Goal: Task Accomplishment & Management: Manage account settings

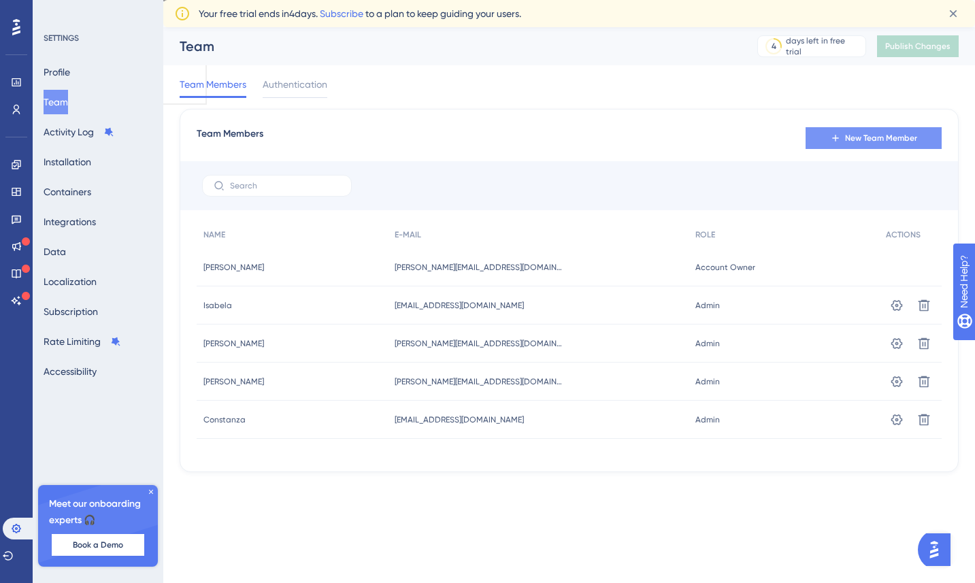
click at [821, 142] on button "New Team Member" at bounding box center [874, 138] width 136 height 22
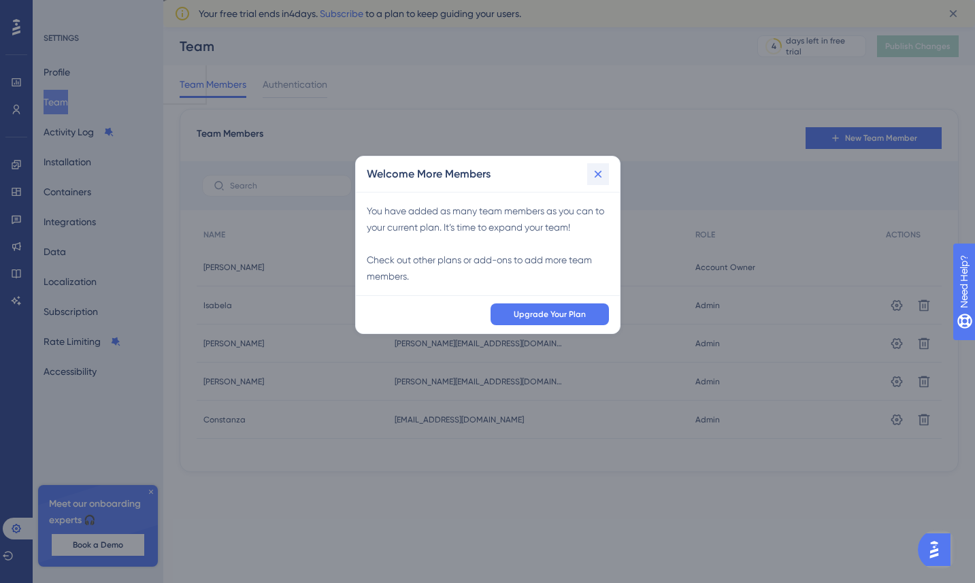
click at [600, 172] on icon at bounding box center [598, 174] width 14 height 14
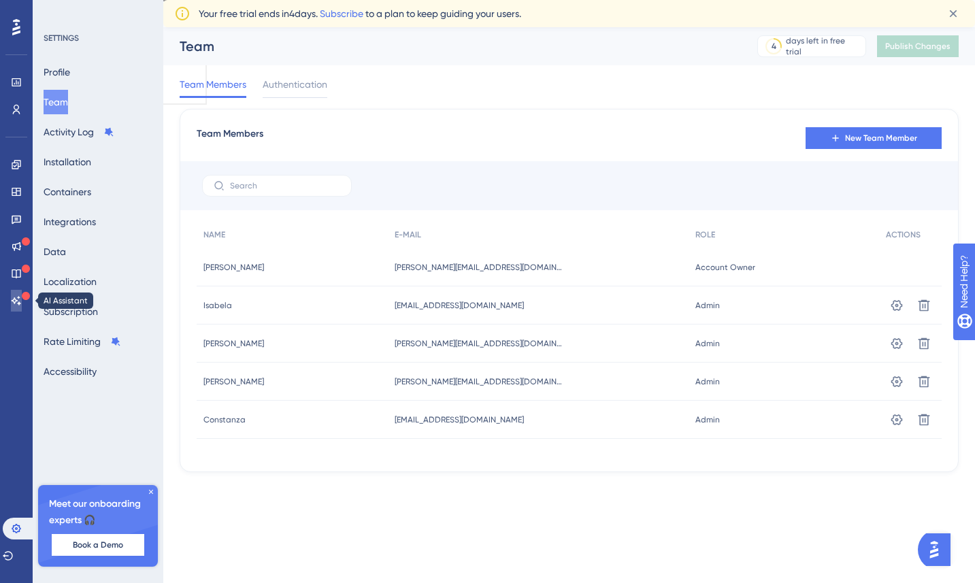
click at [18, 291] on link at bounding box center [16, 301] width 11 height 22
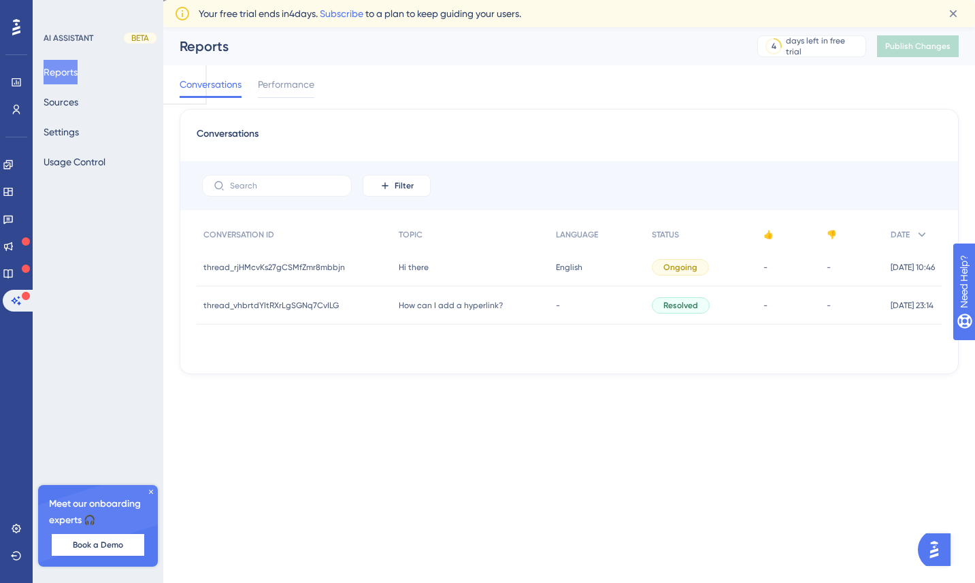
click at [408, 264] on span "Hi there" at bounding box center [414, 267] width 30 height 11
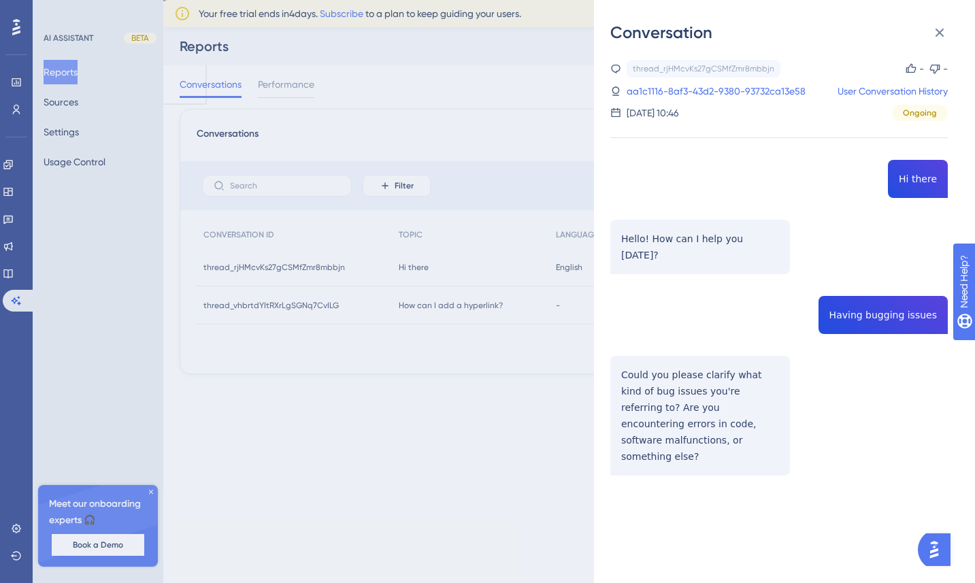
click at [785, 145] on div "thread_rjHMcvKs27gCSMfZmr8mbbjn Copy - - aa1c1116-8af3-43d2-9380-93732ca13e58 U…" at bounding box center [779, 302] width 338 height 485
click at [749, 233] on div "thread_rjHMcvKs27gCSMfZmr8mbbjn Copy - - aa1c1116-8af3-43d2-9380-93732ca13e58 U…" at bounding box center [779, 302] width 338 height 485
click at [455, 280] on div "Conversation thread_rjHMcvKs27gCSMfZmr8mbbjn Copy - - aa1c1116-8af3-43d2-9380-9…" at bounding box center [487, 291] width 975 height 583
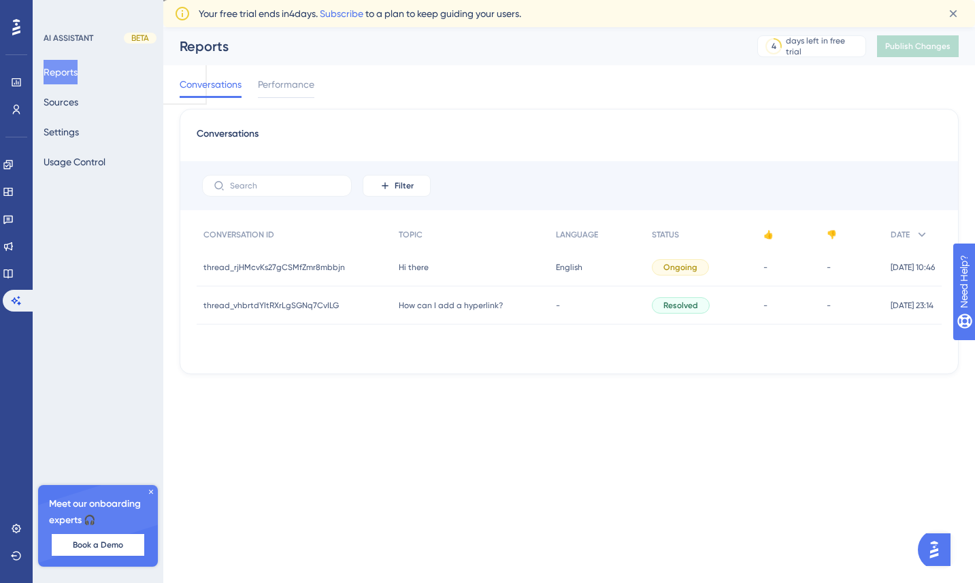
click at [282, 289] on div "thread_vhbrtdYItRXrLgSGNq7CvILG thread_vhbrtdYItRXrLgSGNq7CvILG" at bounding box center [294, 305] width 195 height 38
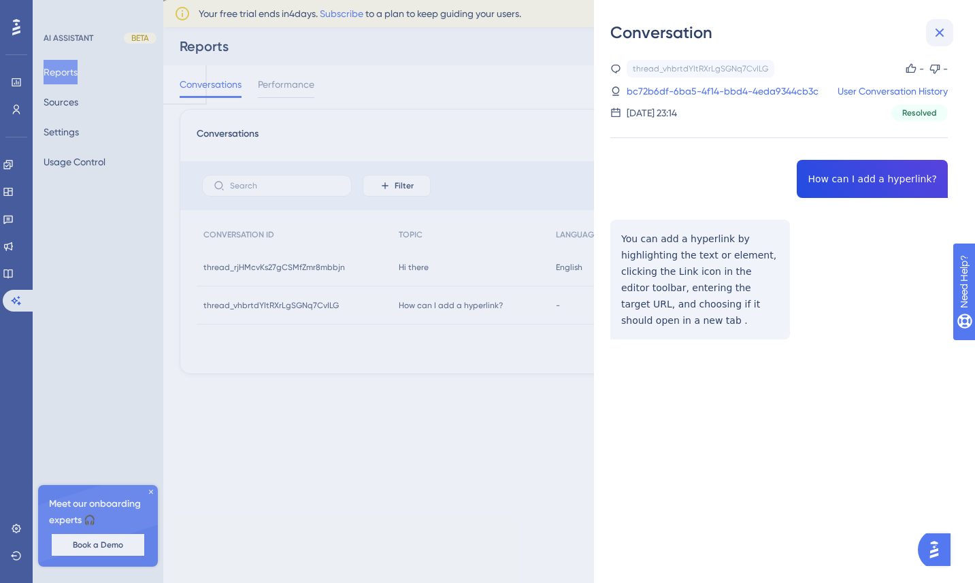
click at [941, 39] on icon at bounding box center [940, 32] width 16 height 16
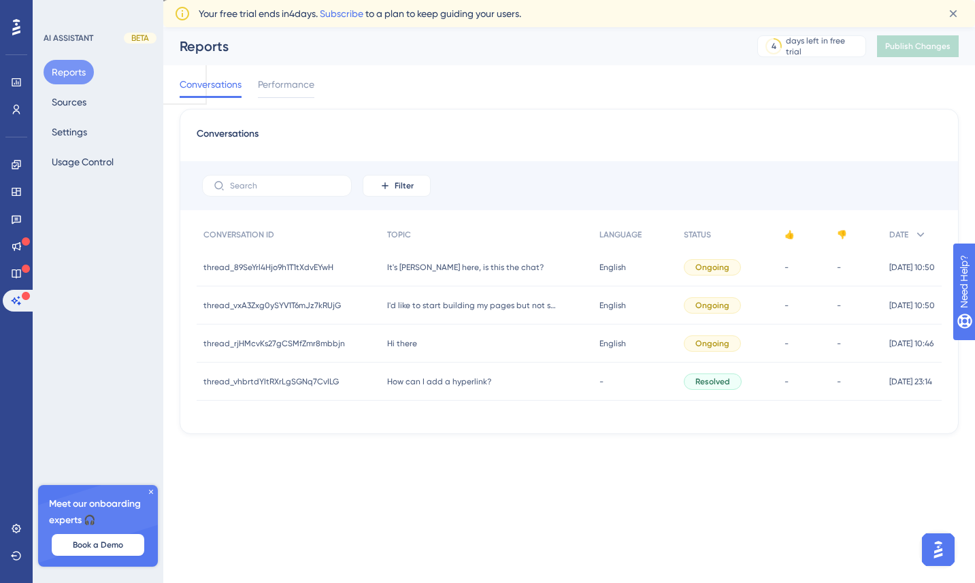
click at [405, 270] on span "It's [PERSON_NAME] here, is this the chat?" at bounding box center [465, 267] width 157 height 11
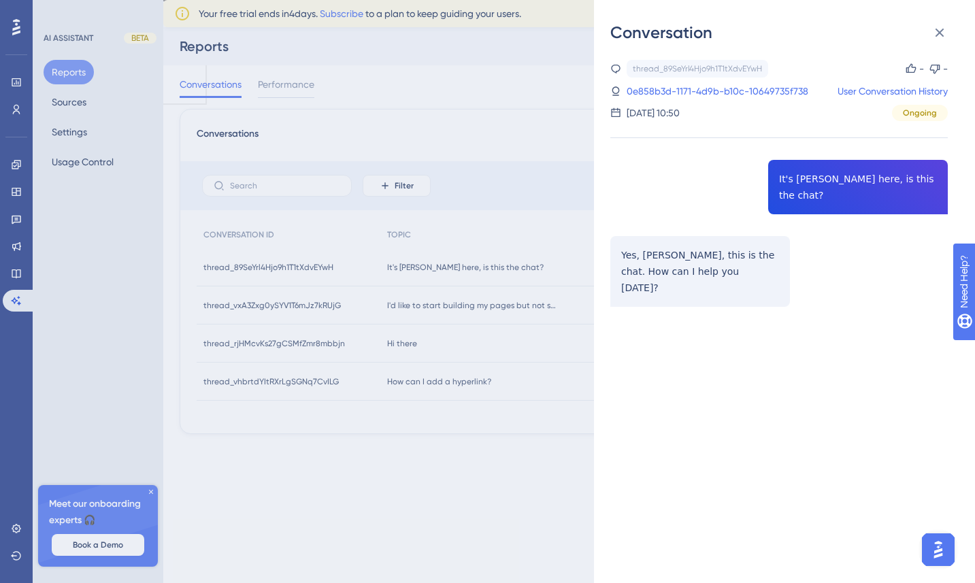
click at [631, 259] on div "thread_89SeYrl4Hjo9h1T1tXdvEYwH Copy - - 0e858b3d-1171-4d9b-b10c-10649735f738 U…" at bounding box center [779, 218] width 338 height 316
click at [855, 500] on div "thread_89SeYrl4Hjo9h1T1tXdvEYwH Copy - - 0e858b3d-1171-4d9b-b10c-10649735f738 U…" at bounding box center [789, 314] width 359 height 540
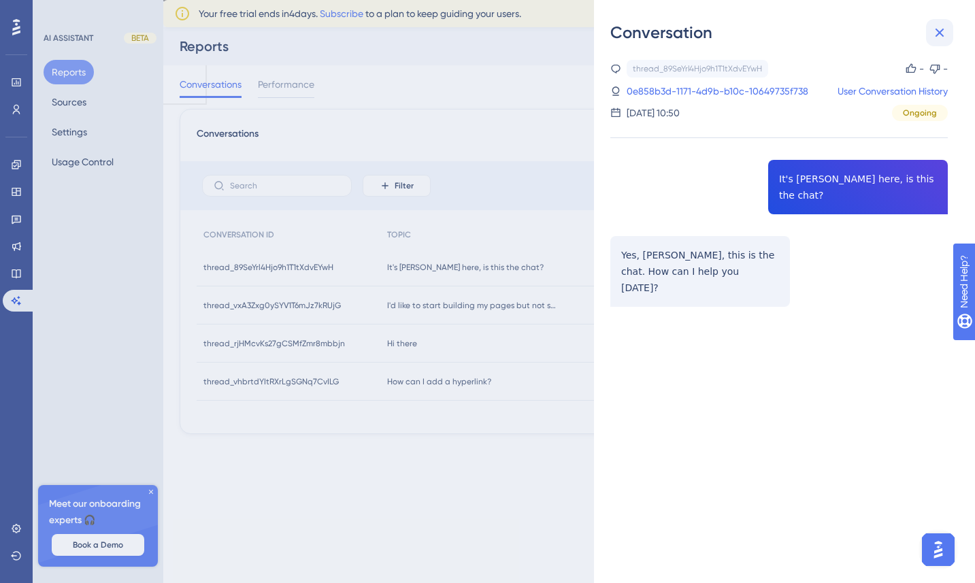
click at [937, 35] on icon at bounding box center [940, 33] width 9 height 9
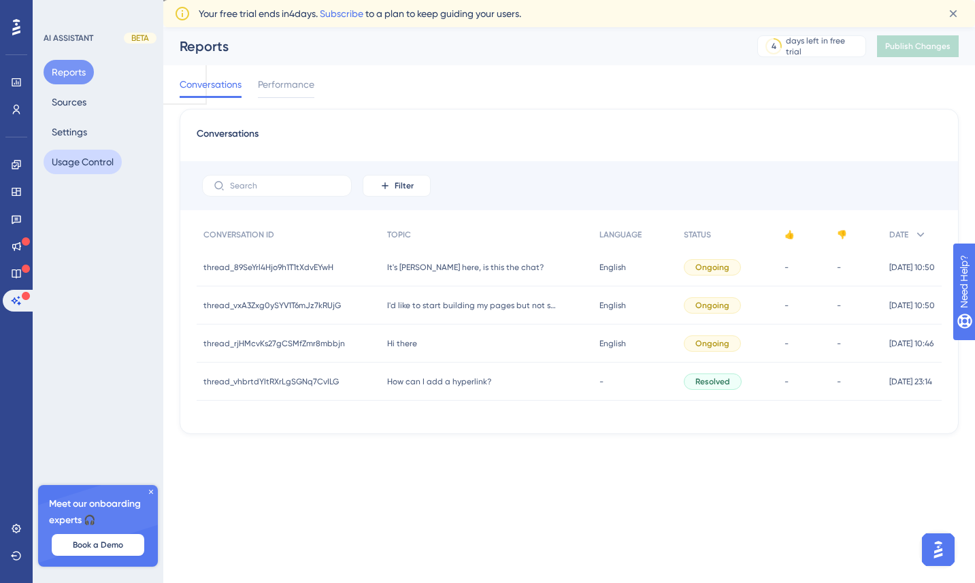
click at [104, 162] on button "Usage Control" at bounding box center [83, 162] width 78 height 24
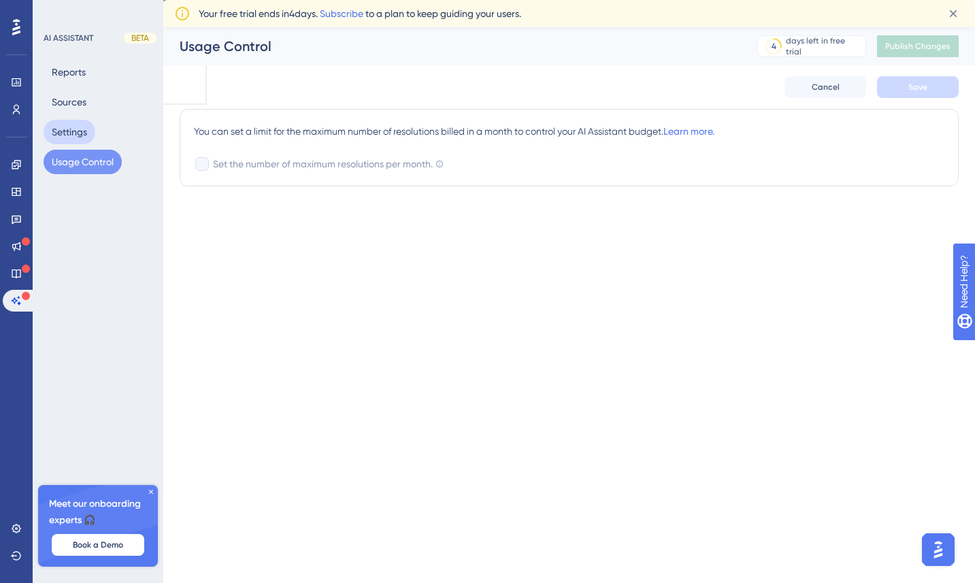
click at [91, 130] on button "Settings" at bounding box center [70, 132] width 52 height 24
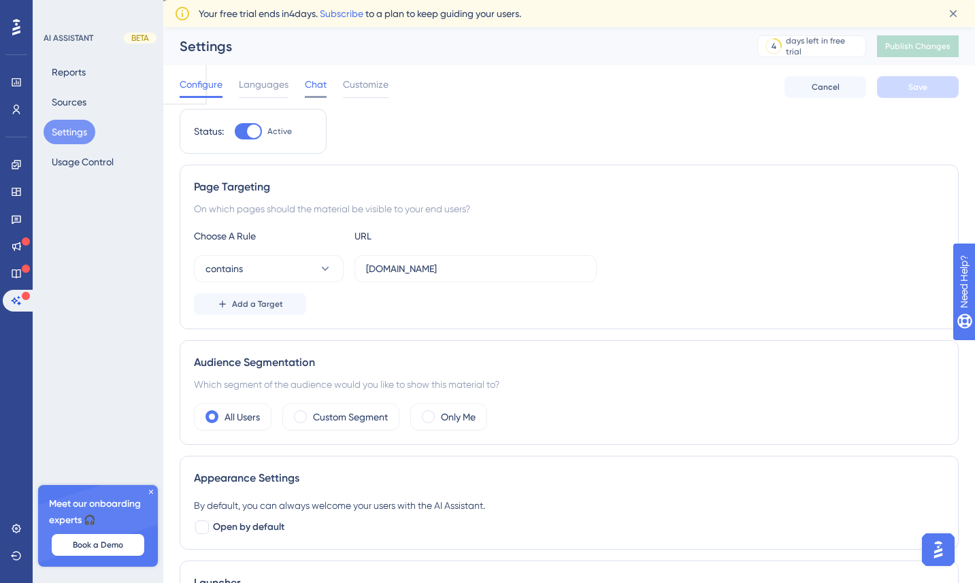
click at [317, 83] on span "Chat" at bounding box center [316, 84] width 22 height 16
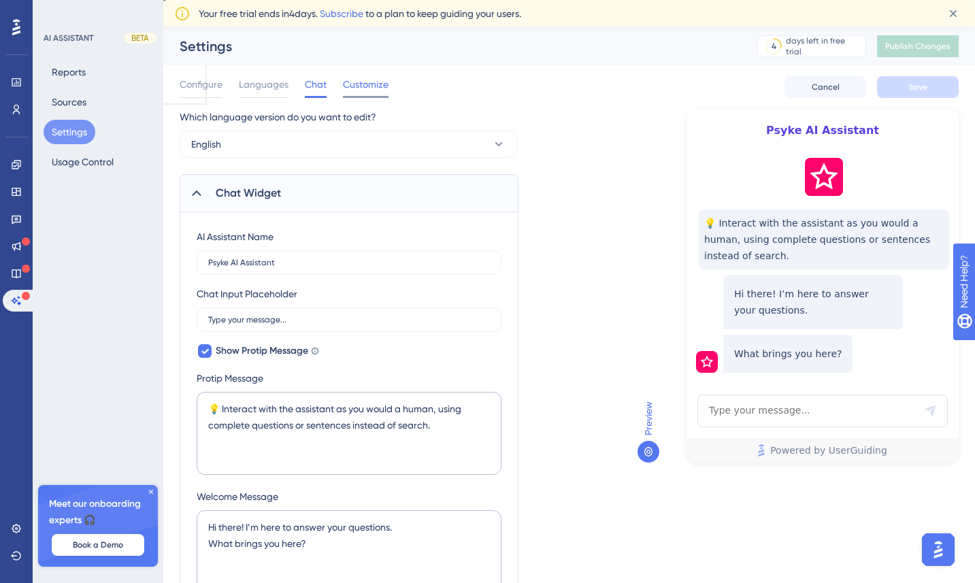
click at [370, 80] on span "Customize" at bounding box center [366, 84] width 46 height 16
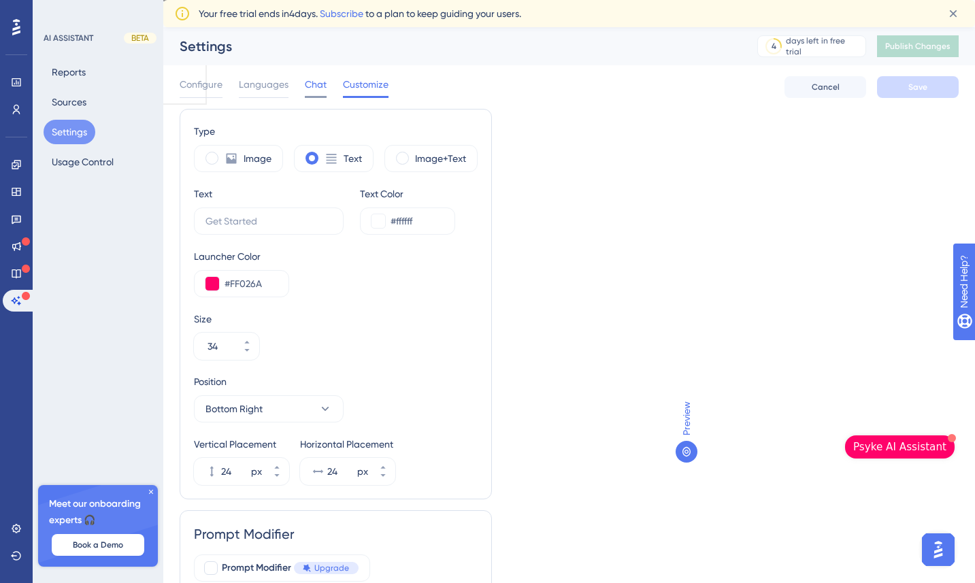
click at [314, 84] on span "Chat" at bounding box center [316, 84] width 22 height 16
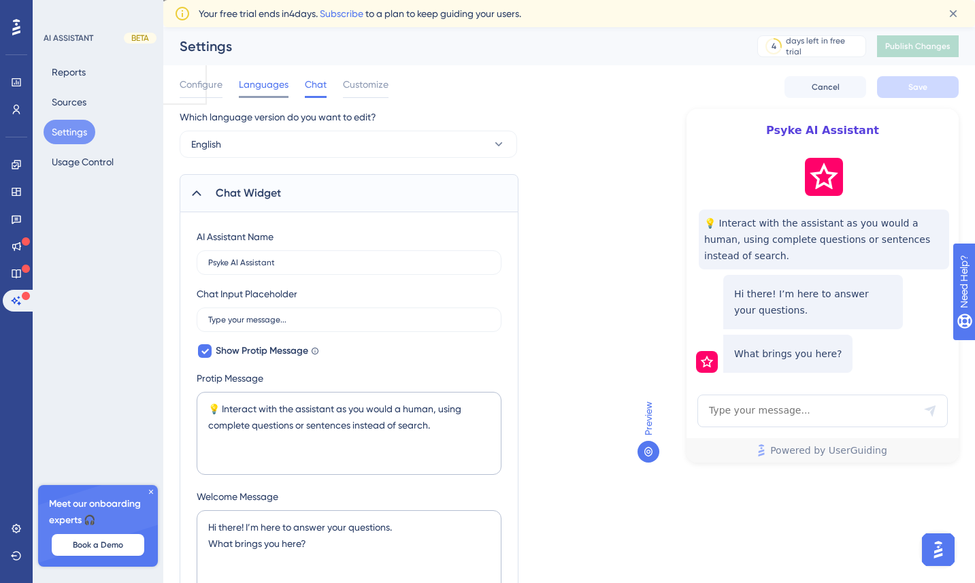
click at [278, 80] on span "Languages" at bounding box center [264, 84] width 50 height 16
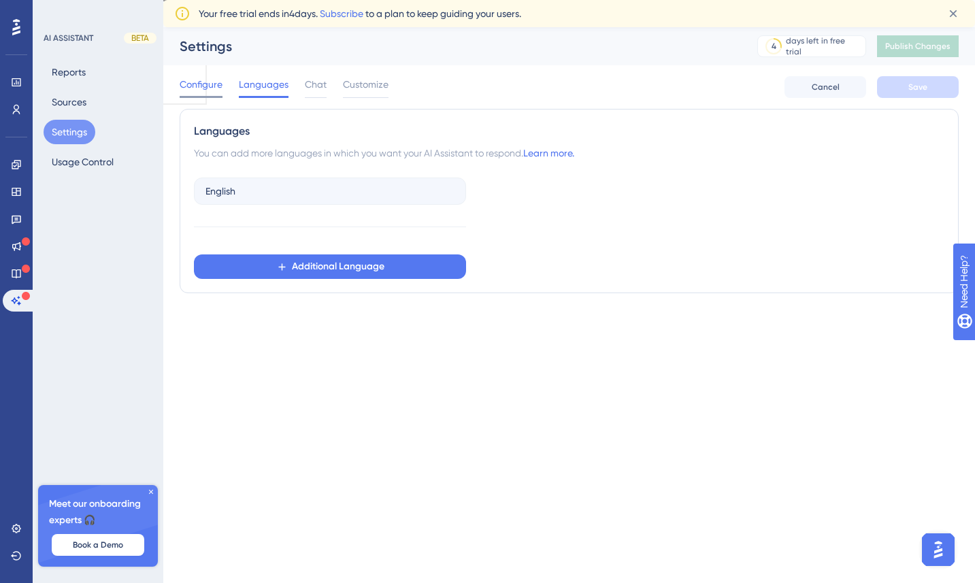
click at [194, 84] on span "Configure" at bounding box center [201, 84] width 43 height 16
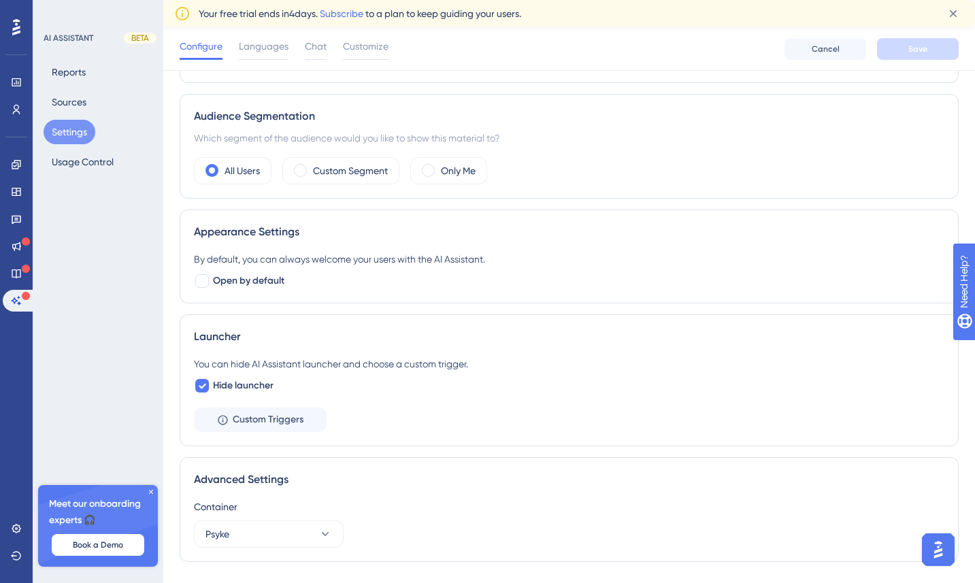
scroll to position [285, 0]
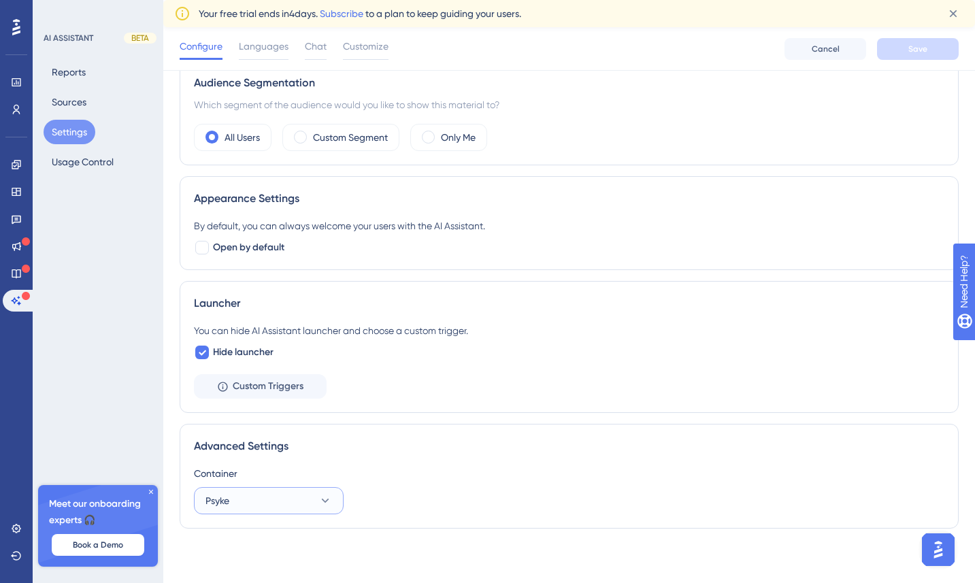
click at [274, 493] on button "Psyke" at bounding box center [269, 500] width 150 height 27
click at [282, 468] on div "Container" at bounding box center [569, 473] width 751 height 16
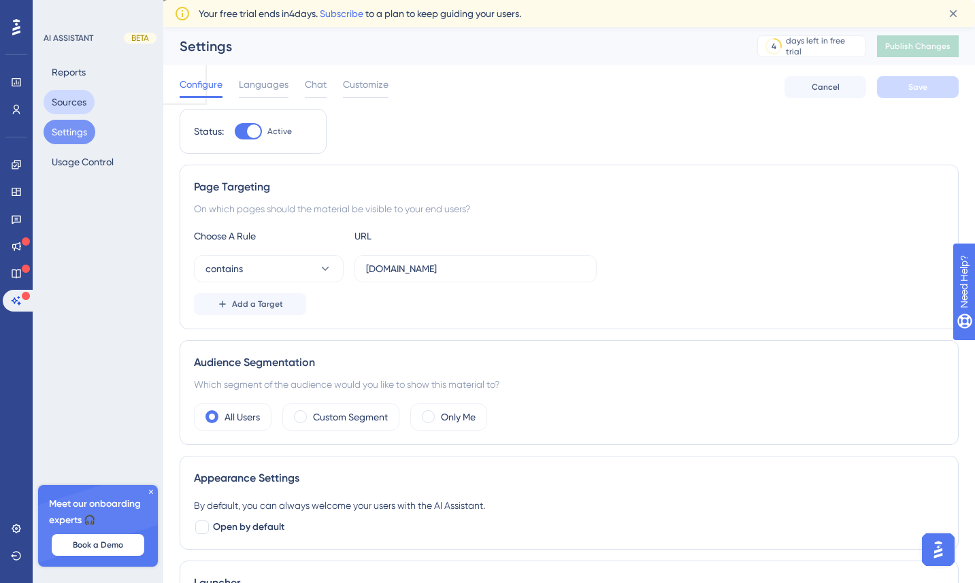
click at [77, 104] on button "Sources" at bounding box center [69, 102] width 51 height 24
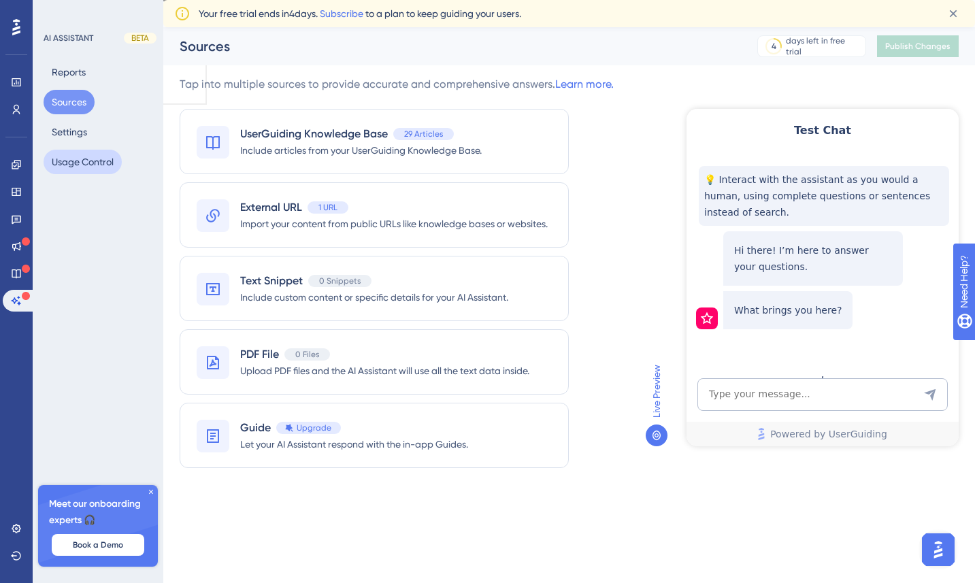
click at [86, 160] on button "Usage Control" at bounding box center [83, 162] width 78 height 24
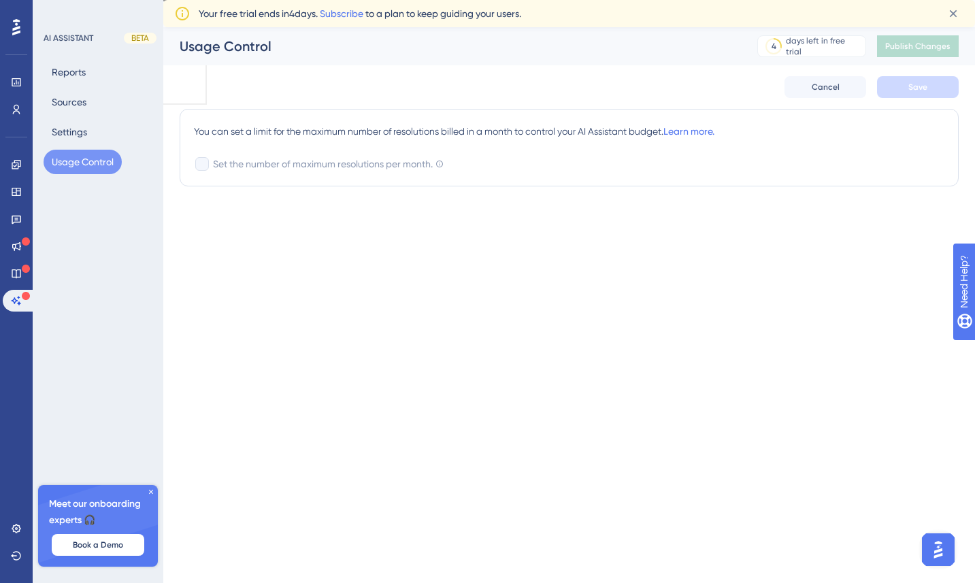
click at [148, 489] on icon at bounding box center [151, 492] width 8 height 8
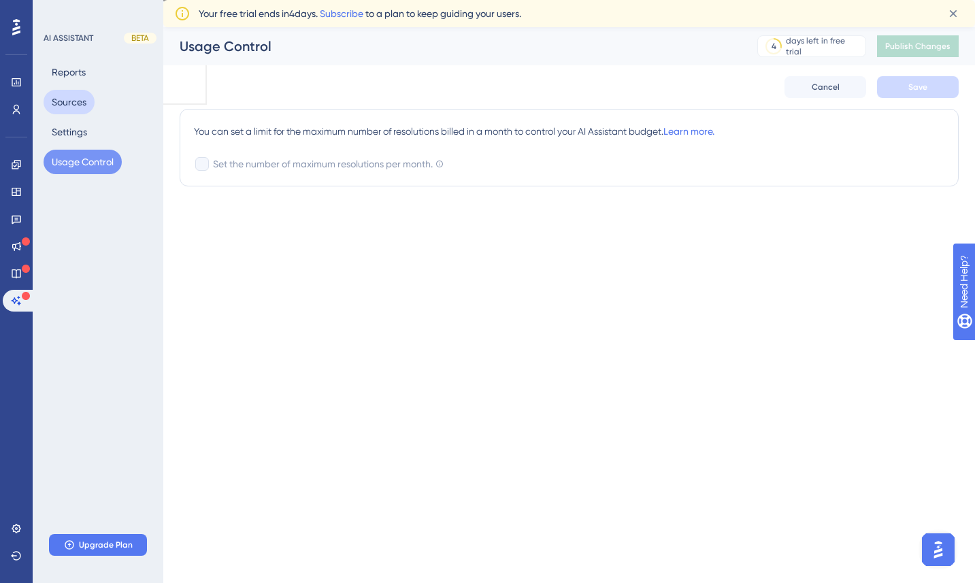
click at [78, 100] on button "Sources" at bounding box center [69, 102] width 51 height 24
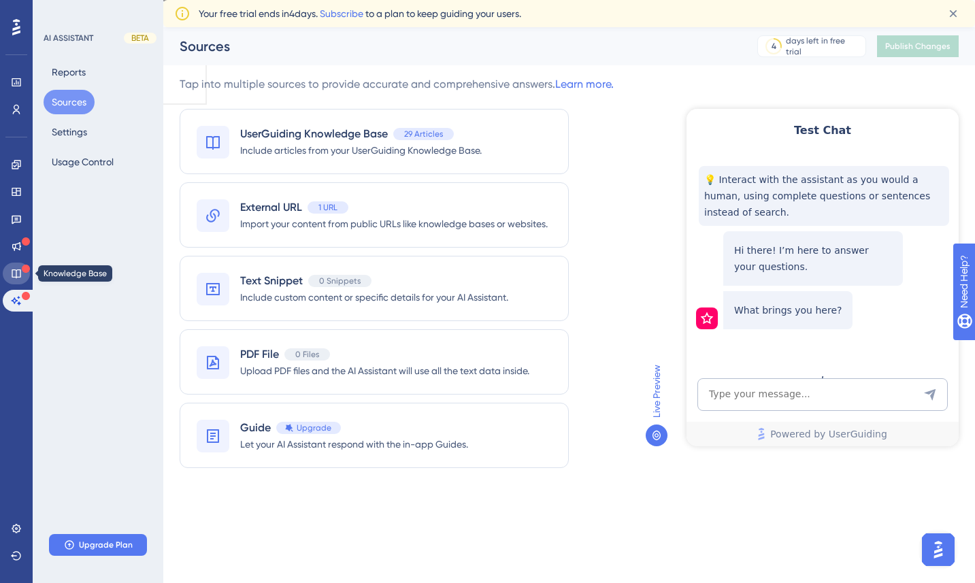
click at [17, 265] on link at bounding box center [16, 274] width 27 height 22
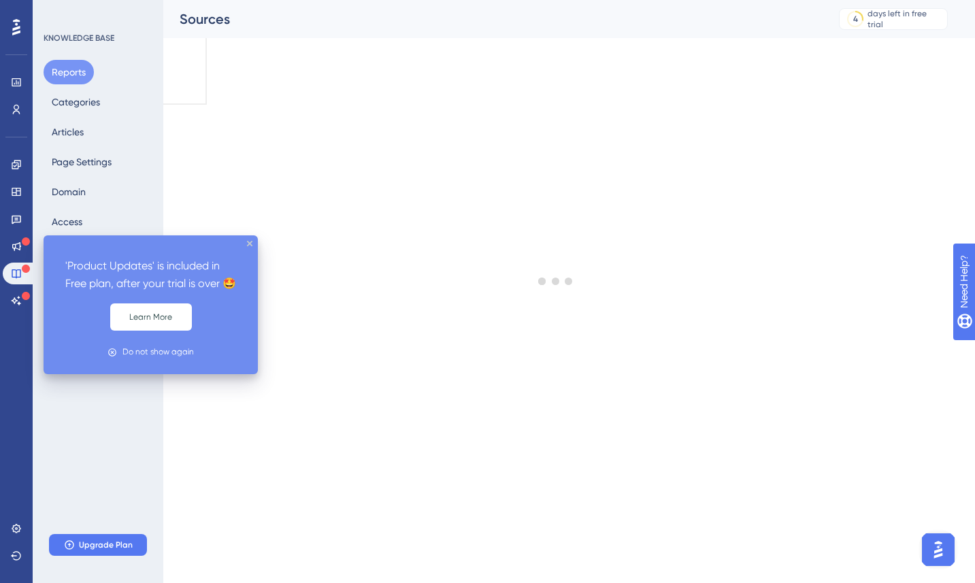
click at [22, 240] on icon at bounding box center [26, 241] width 8 height 8
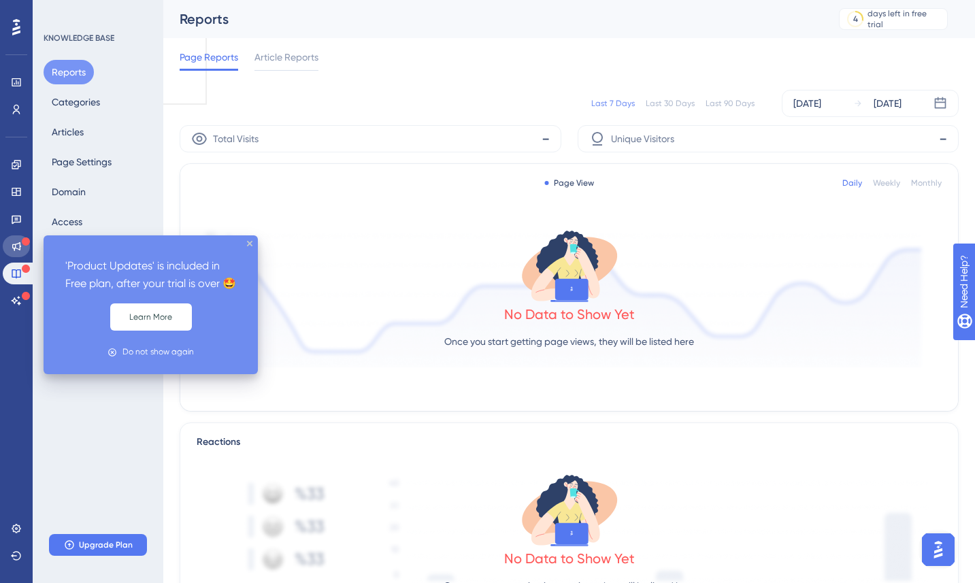
click at [14, 237] on link at bounding box center [16, 246] width 27 height 22
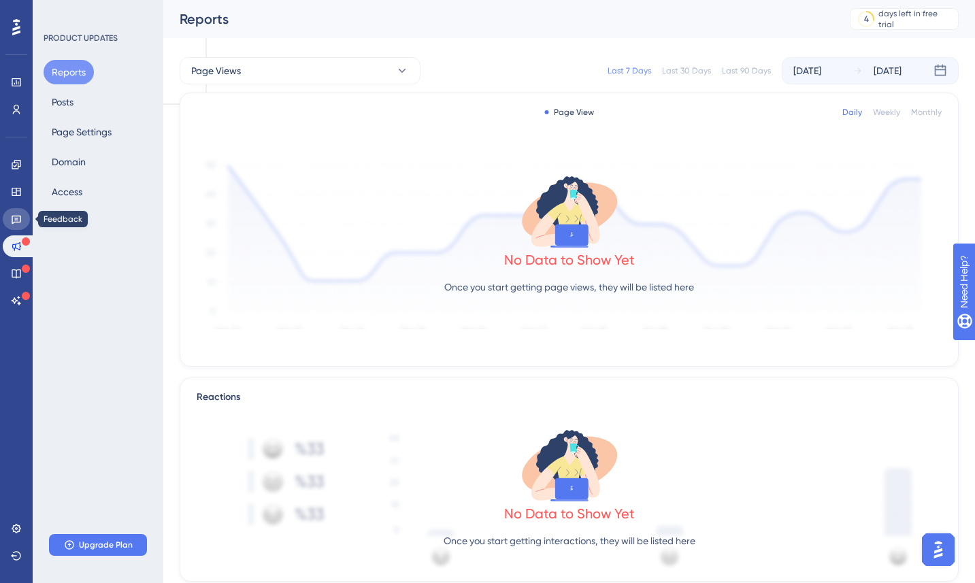
click at [14, 214] on icon at bounding box center [16, 219] width 11 height 11
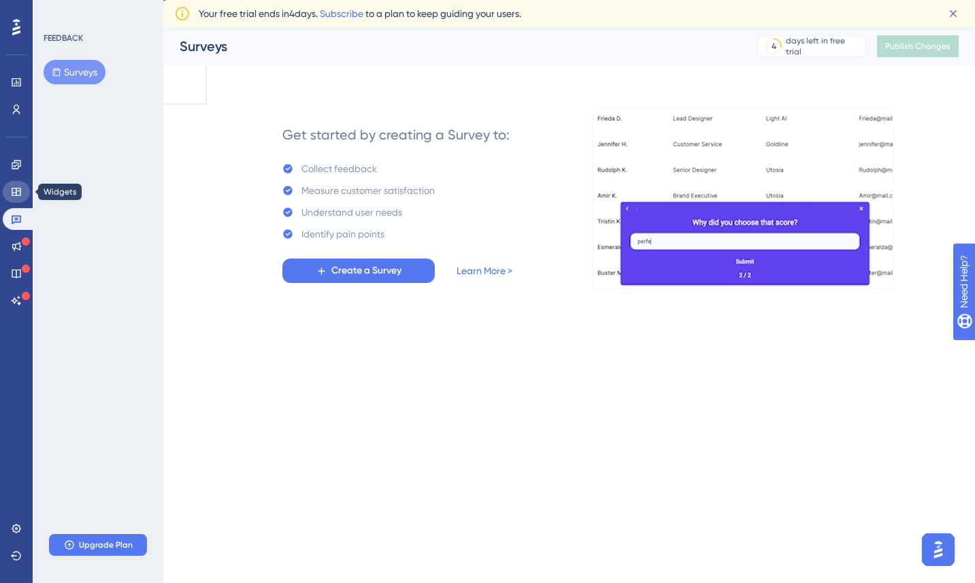
click at [14, 182] on link at bounding box center [16, 192] width 27 height 22
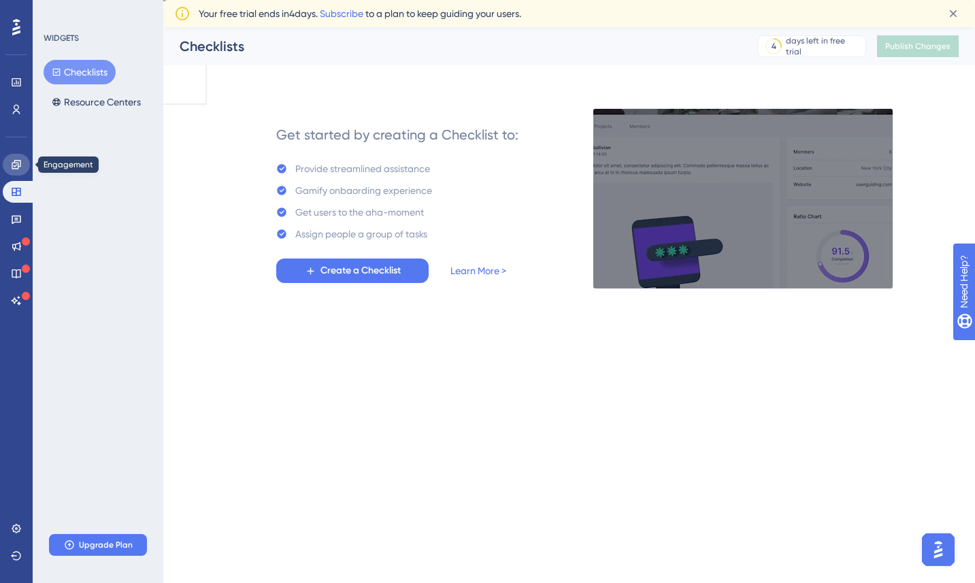
click at [11, 159] on icon at bounding box center [16, 164] width 11 height 11
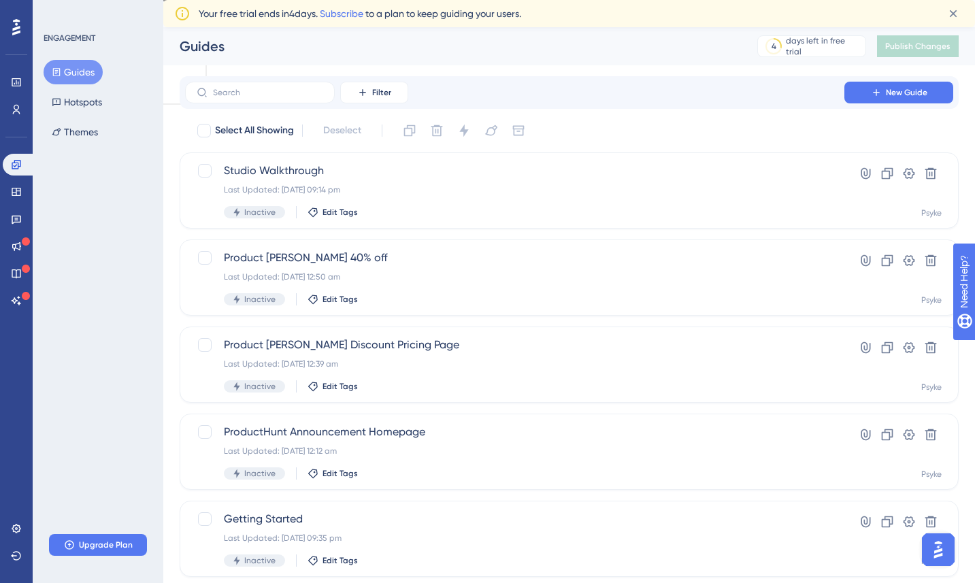
scroll to position [37, 0]
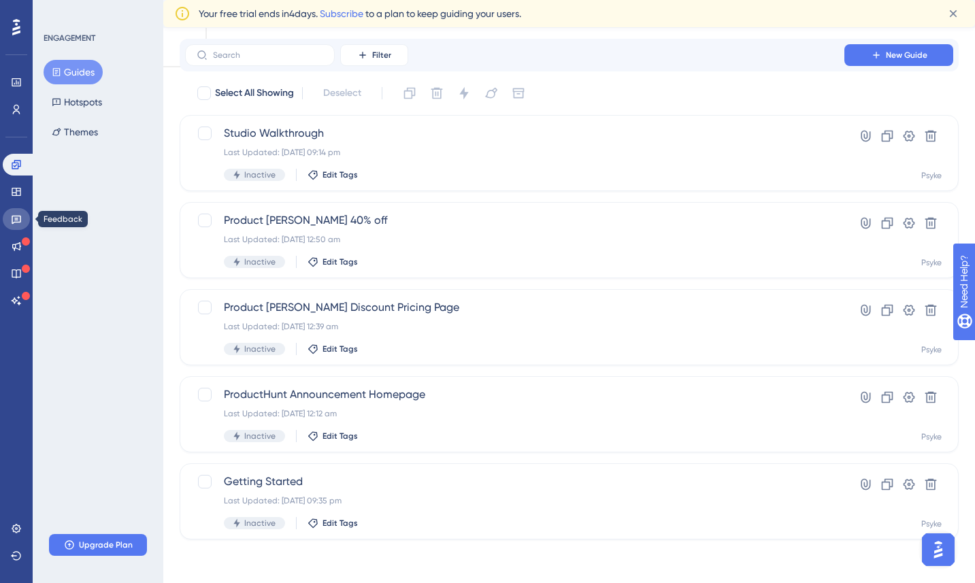
click at [21, 217] on icon at bounding box center [16, 219] width 11 height 11
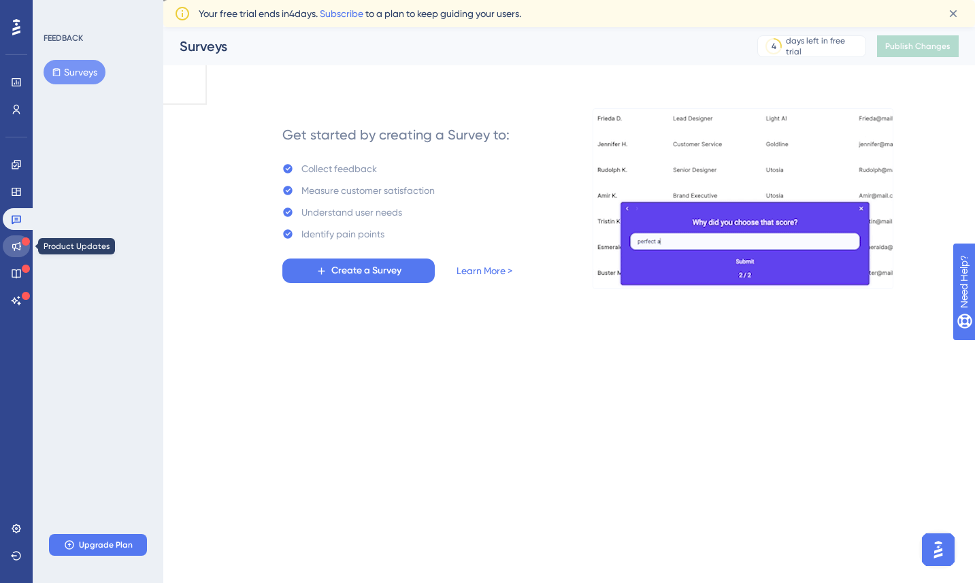
click at [22, 252] on link at bounding box center [16, 246] width 27 height 22
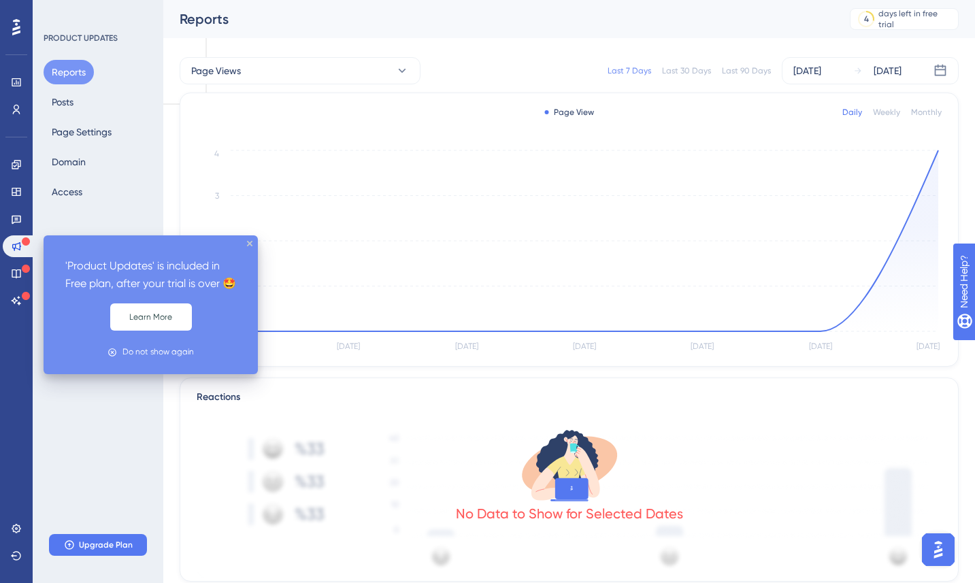
click at [17, 260] on div "Engagement Widgets Feedback Product Updates Knowledge Base AI Assistant" at bounding box center [16, 233] width 27 height 158
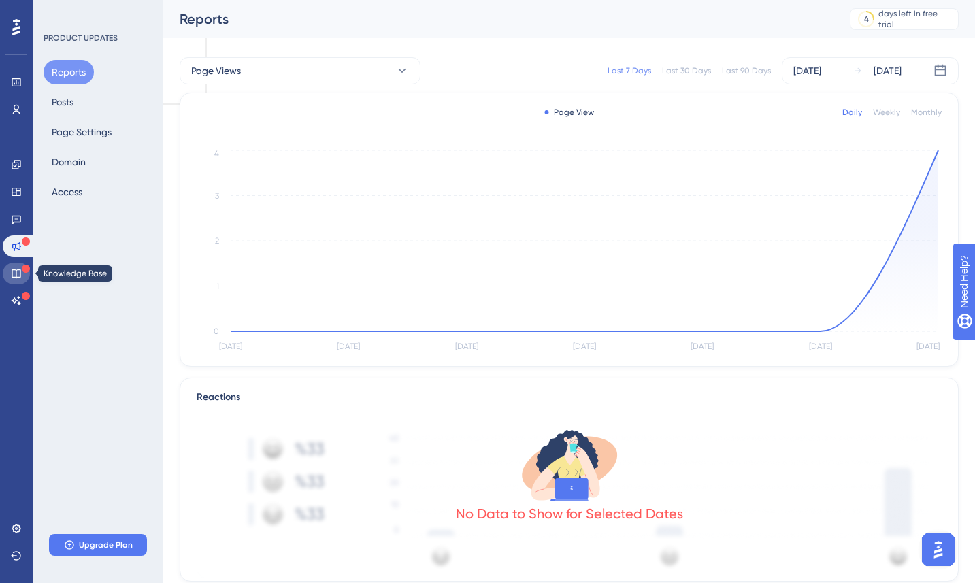
click at [17, 268] on icon at bounding box center [16, 273] width 11 height 11
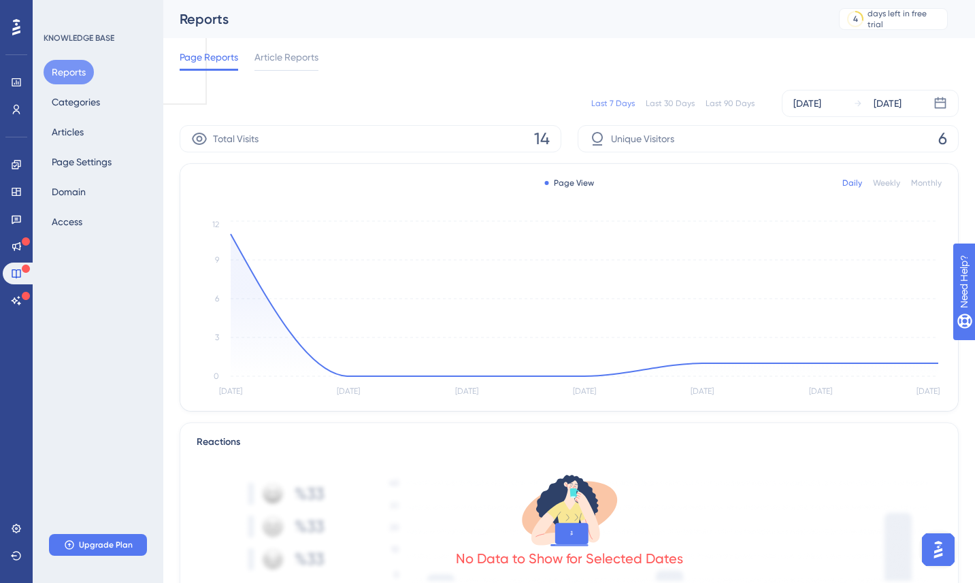
scroll to position [301, 0]
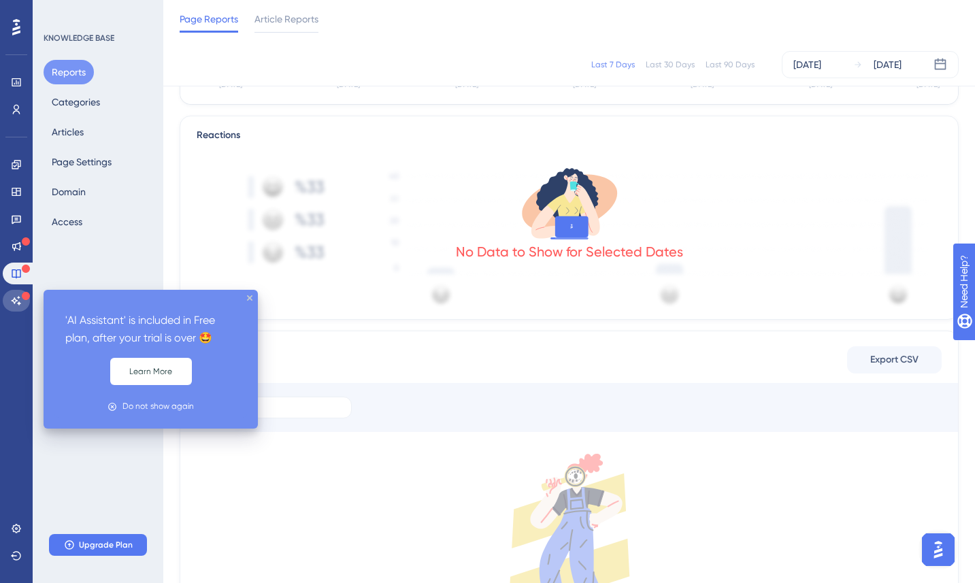
click at [20, 300] on icon at bounding box center [16, 300] width 11 height 11
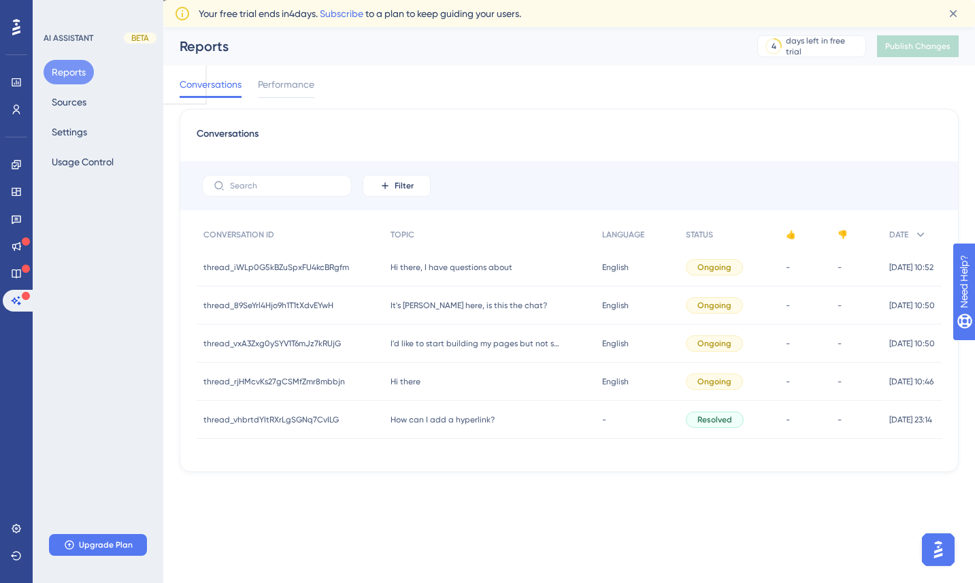
click at [80, 118] on div "Reports Sources Settings Usage Control" at bounding box center [99, 117] width 110 height 114
click at [77, 129] on button "Settings" at bounding box center [70, 132] width 52 height 24
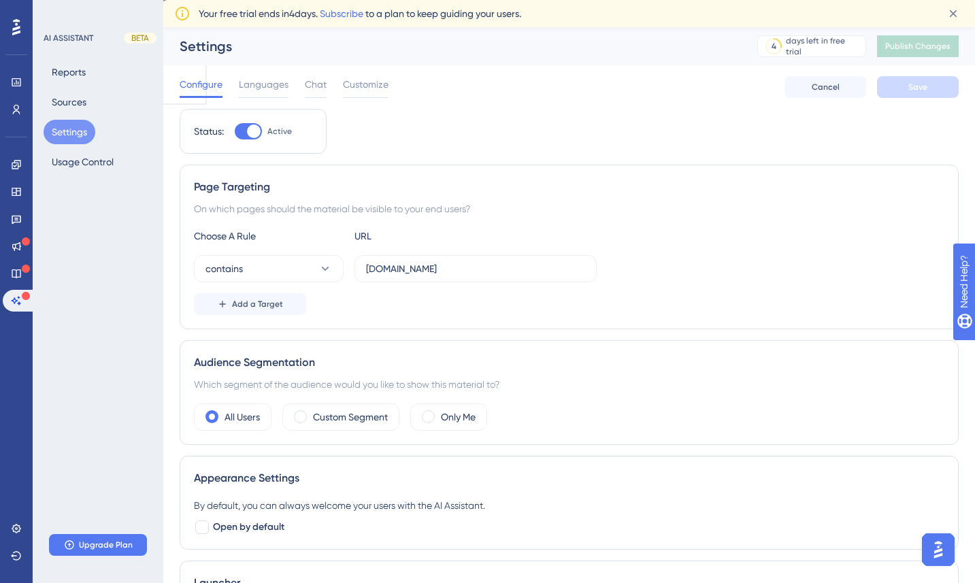
click at [263, 132] on label "Active" at bounding box center [263, 131] width 57 height 16
click at [235, 132] on input "Active" at bounding box center [234, 131] width 1 height 1
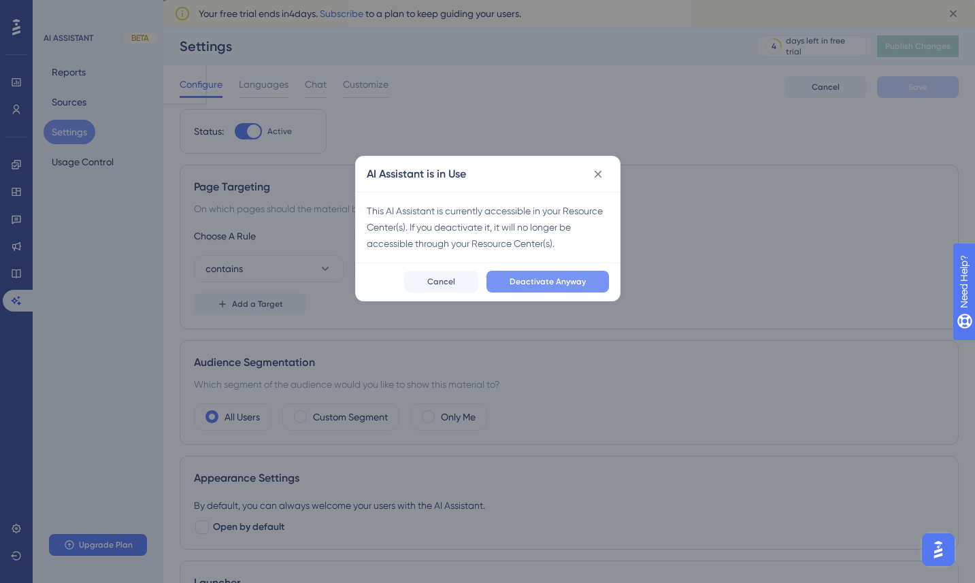
click at [519, 284] on span "Deactivate Anyway" at bounding box center [548, 281] width 76 height 11
checkbox input "false"
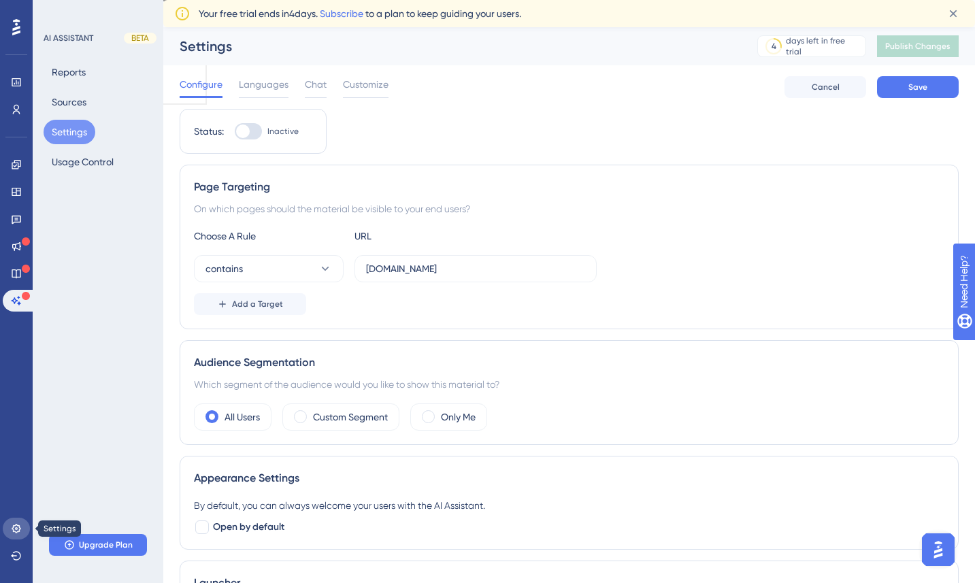
click at [18, 526] on icon at bounding box center [16, 528] width 11 height 11
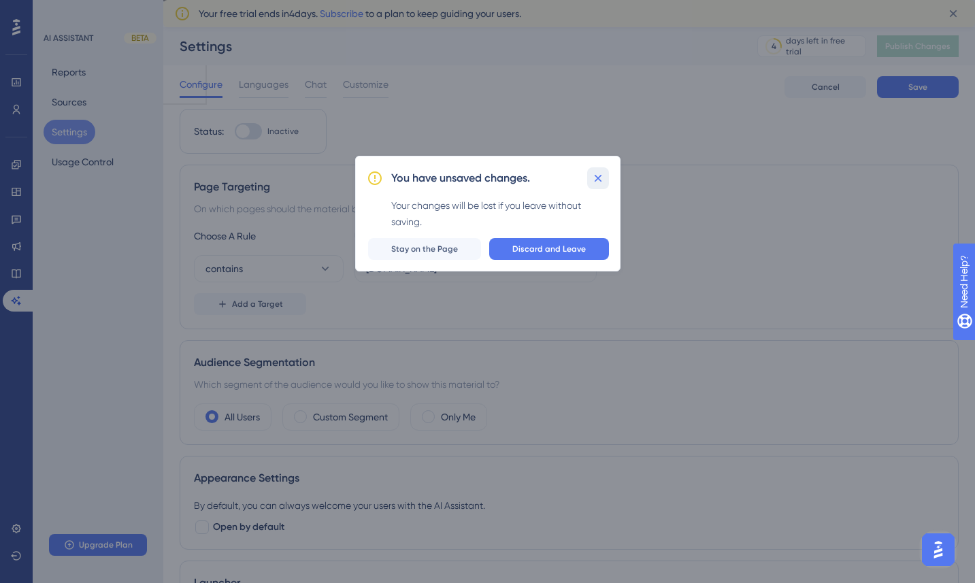
click at [598, 178] on icon at bounding box center [597, 177] width 7 height 7
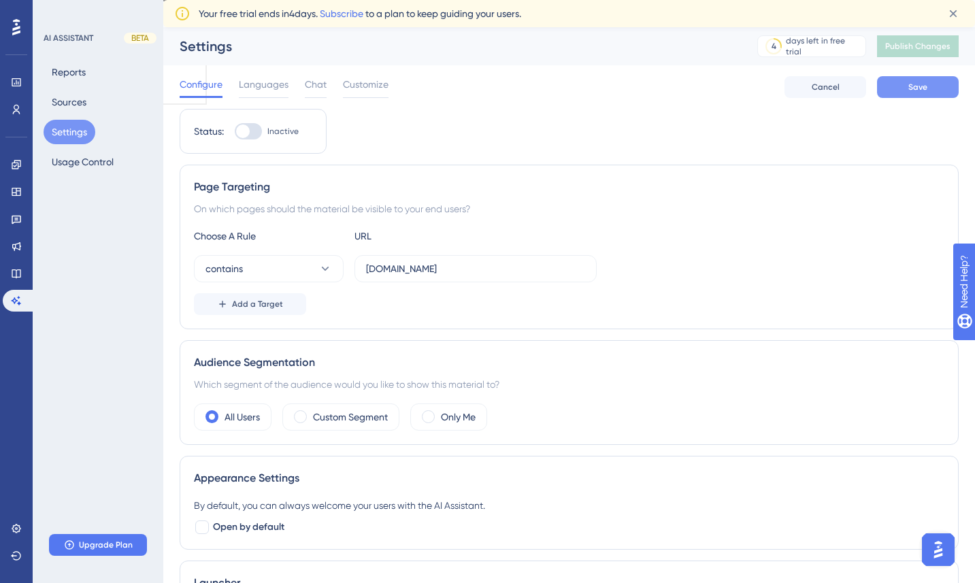
click at [927, 93] on button "Save" at bounding box center [918, 87] width 82 height 22
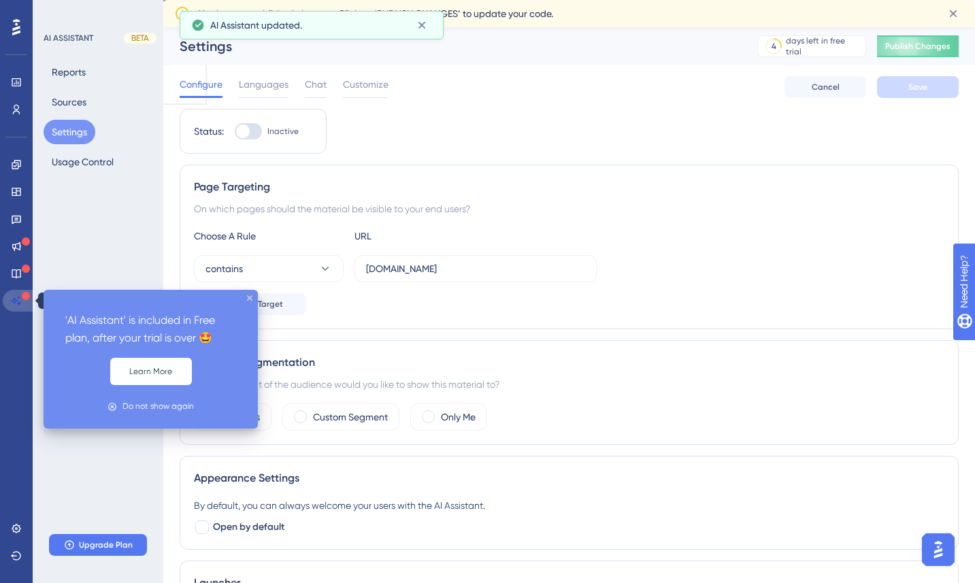
click at [18, 300] on icon at bounding box center [16, 300] width 11 height 11
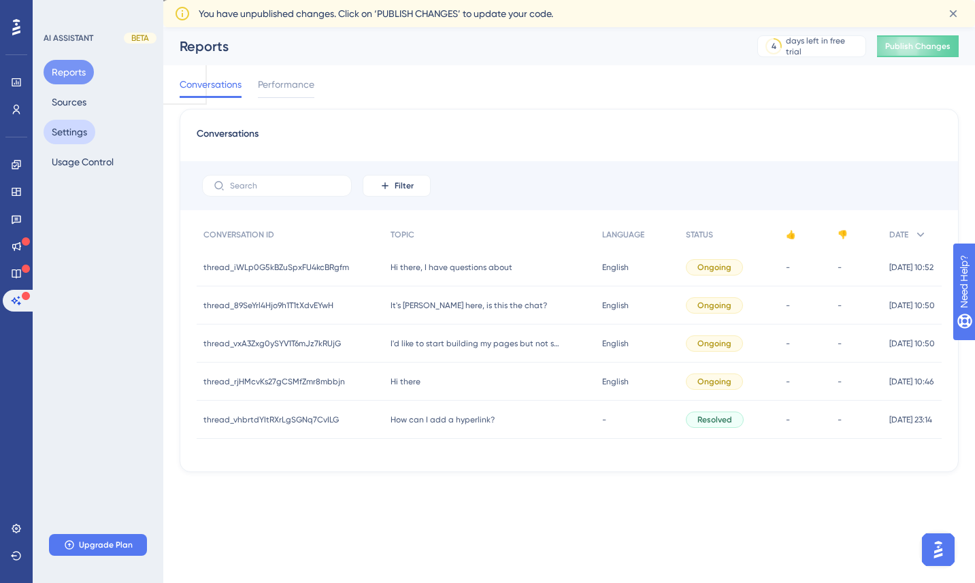
click at [86, 128] on button "Settings" at bounding box center [70, 132] width 52 height 24
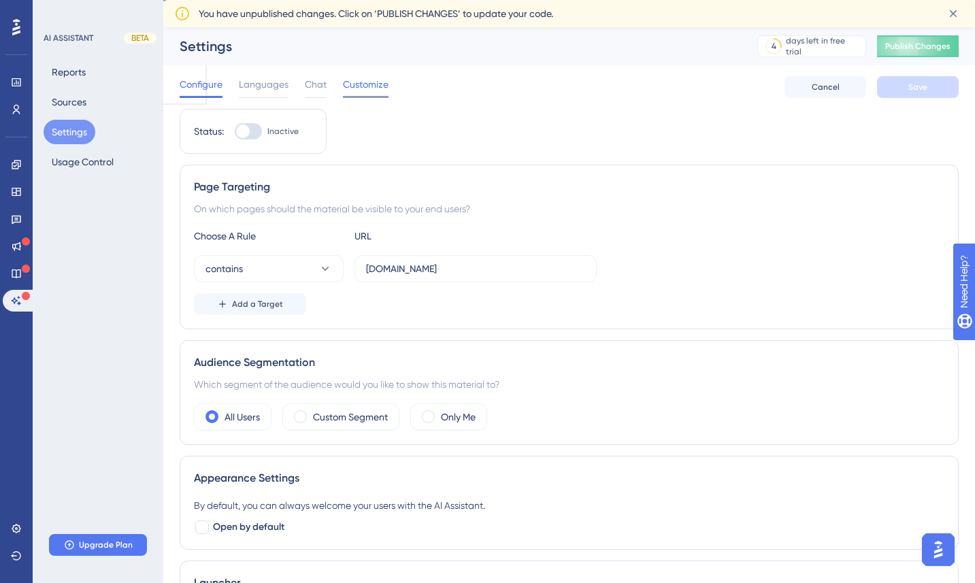
click at [355, 88] on span "Customize" at bounding box center [366, 84] width 46 height 16
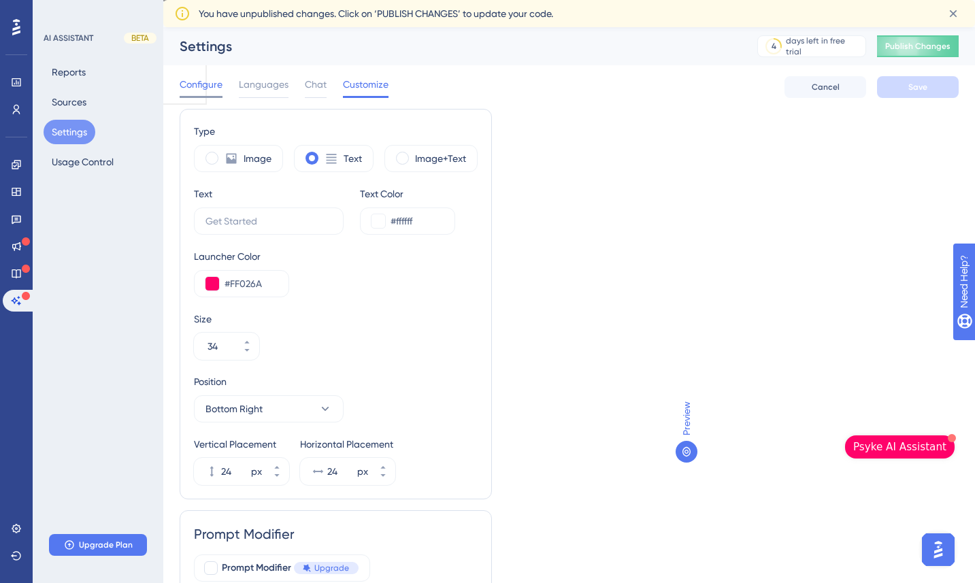
click at [200, 80] on span "Configure" at bounding box center [201, 84] width 43 height 16
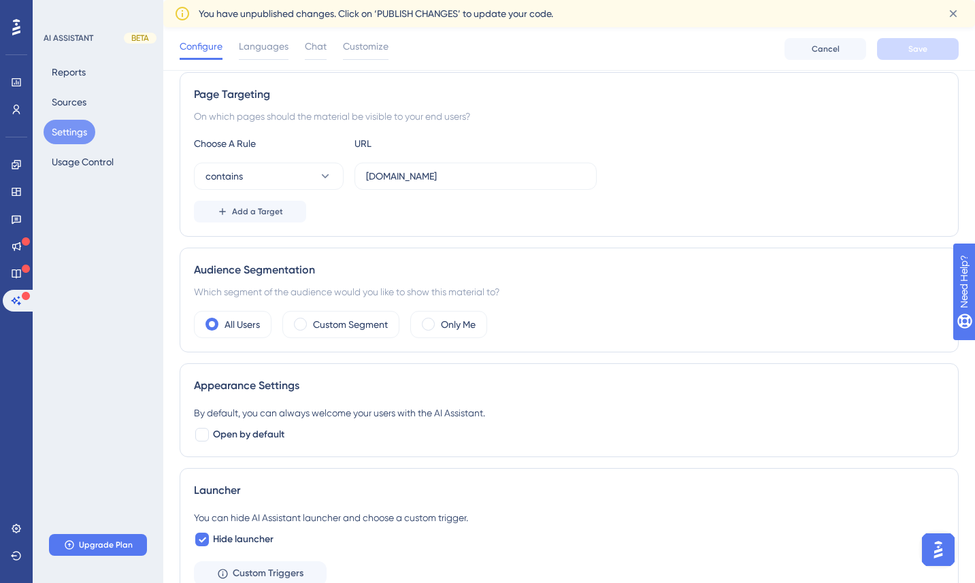
scroll to position [285, 0]
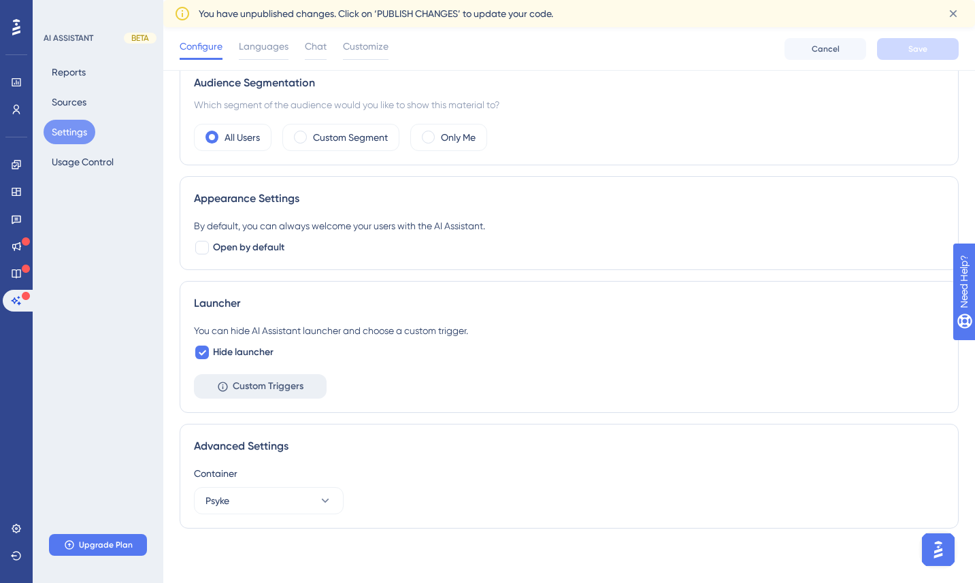
click at [254, 387] on span "Custom Triggers" at bounding box center [268, 386] width 71 height 16
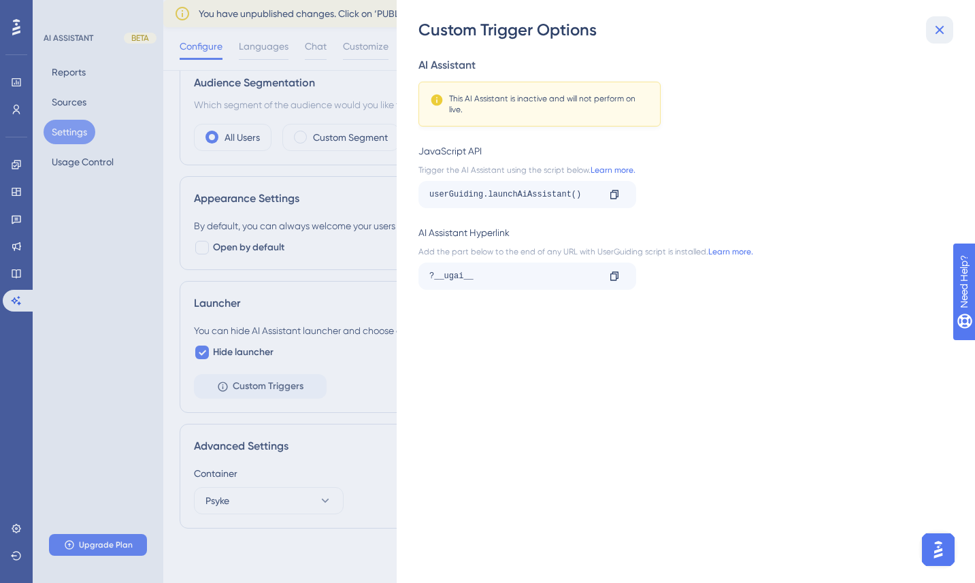
click at [939, 31] on icon at bounding box center [940, 30] width 16 height 16
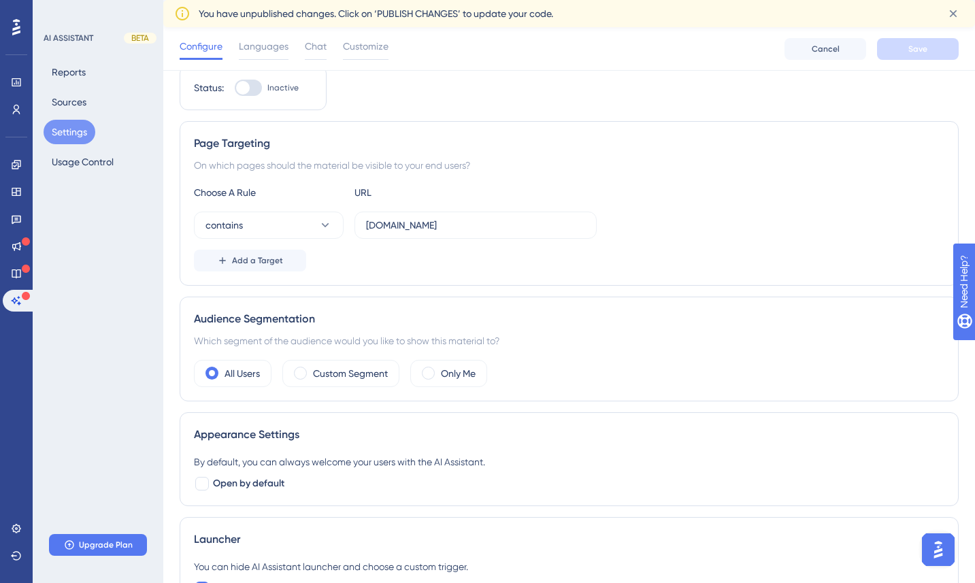
scroll to position [0, 0]
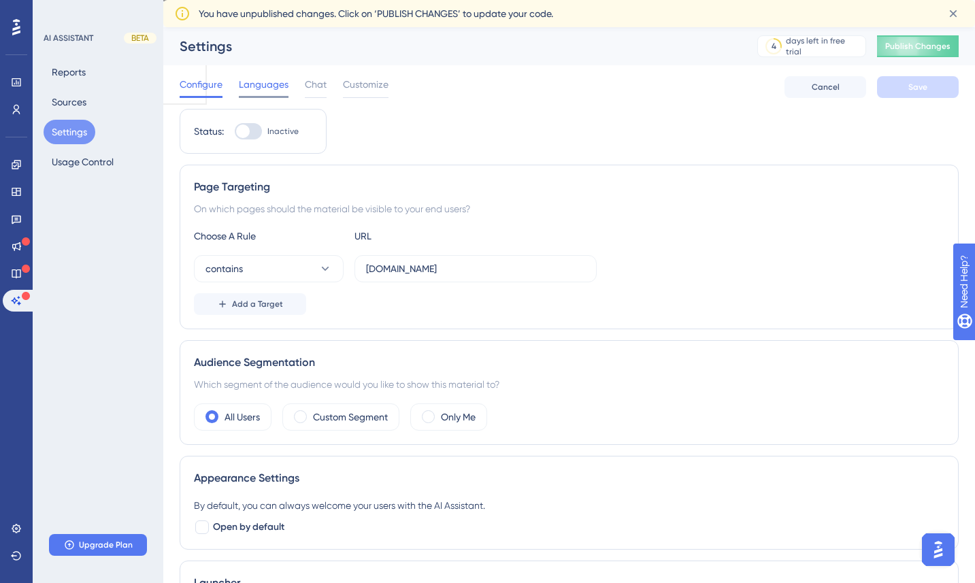
click at [277, 82] on span "Languages" at bounding box center [264, 84] width 50 height 16
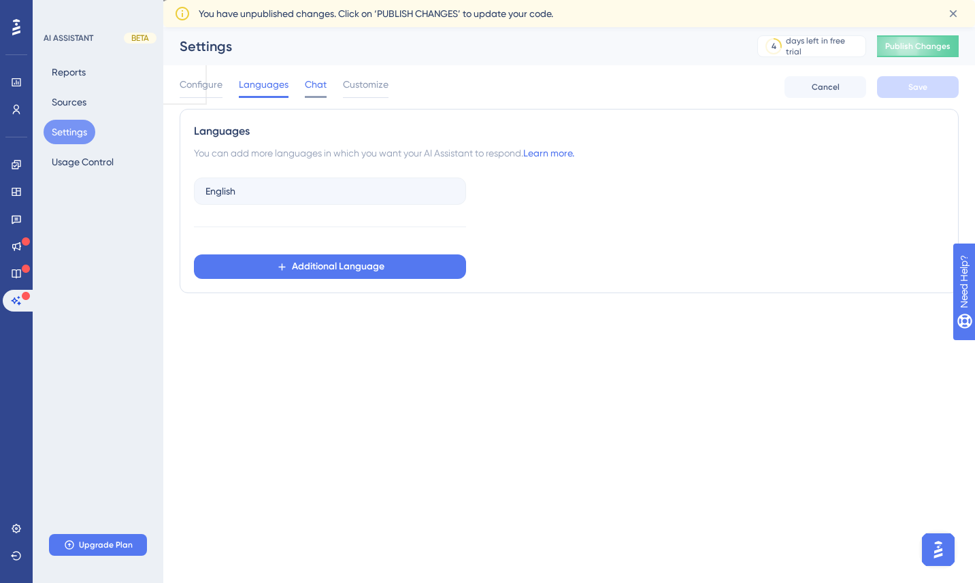
click at [311, 92] on span "Chat" at bounding box center [316, 84] width 22 height 16
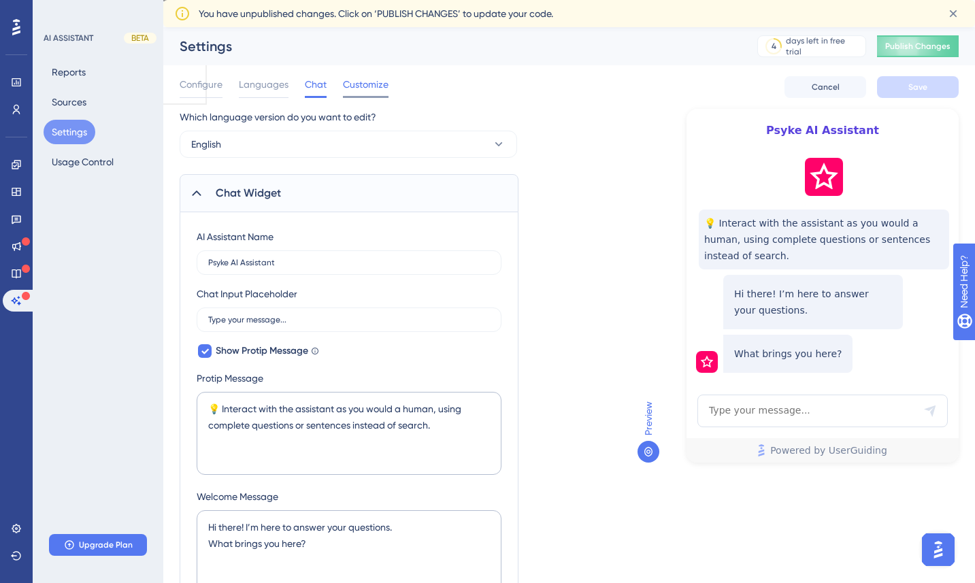
click at [369, 84] on span "Customize" at bounding box center [366, 84] width 46 height 16
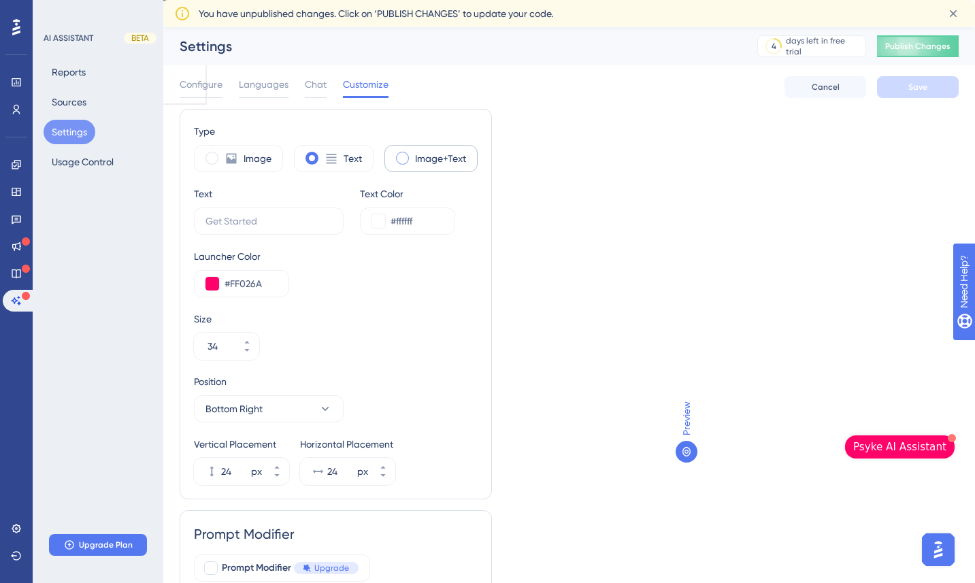
click at [407, 155] on span at bounding box center [402, 158] width 13 height 13
click at [413, 154] on input "radio" at bounding box center [413, 154] width 0 height 0
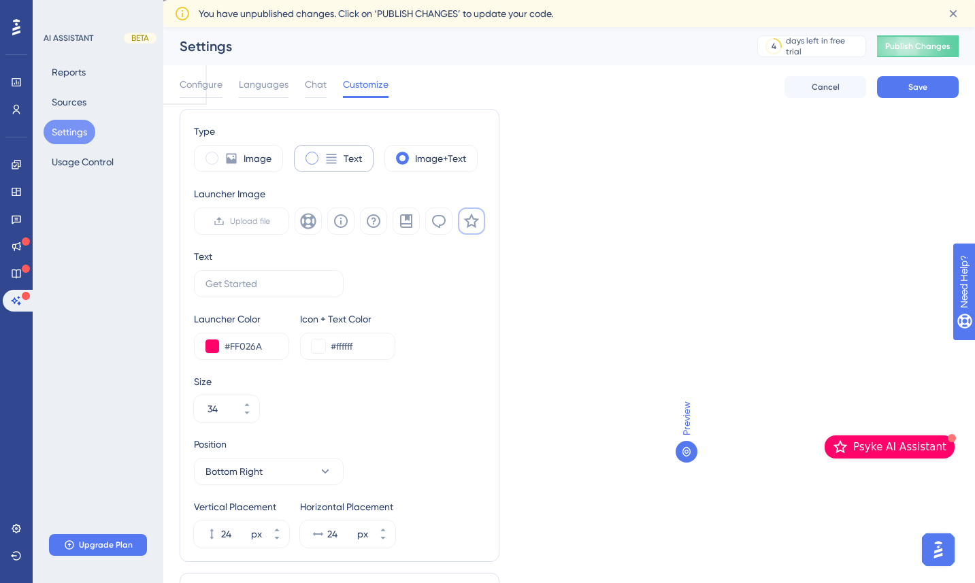
click at [327, 164] on icon at bounding box center [332, 159] width 14 height 14
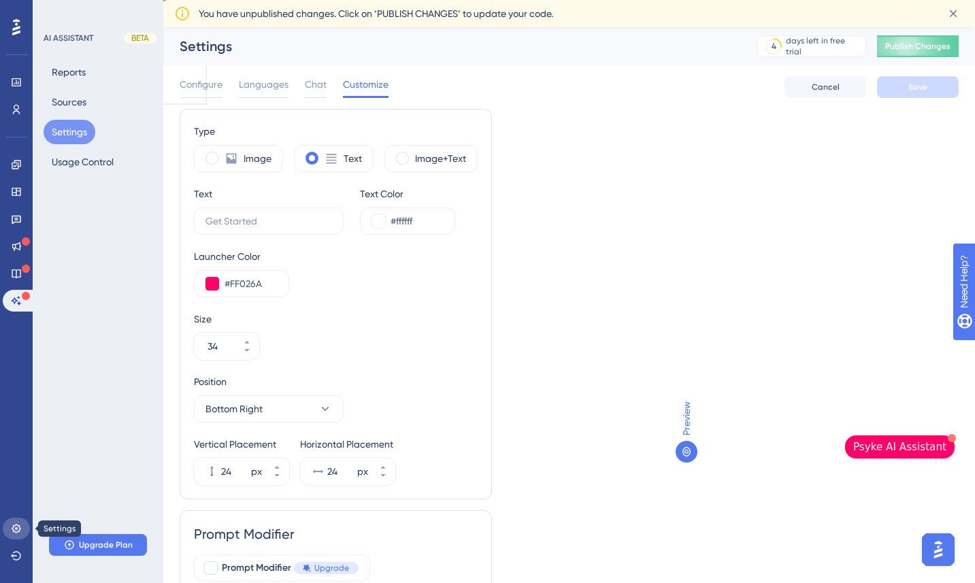
click at [19, 526] on icon at bounding box center [16, 528] width 9 height 9
